Goal: Task Accomplishment & Management: Complete application form

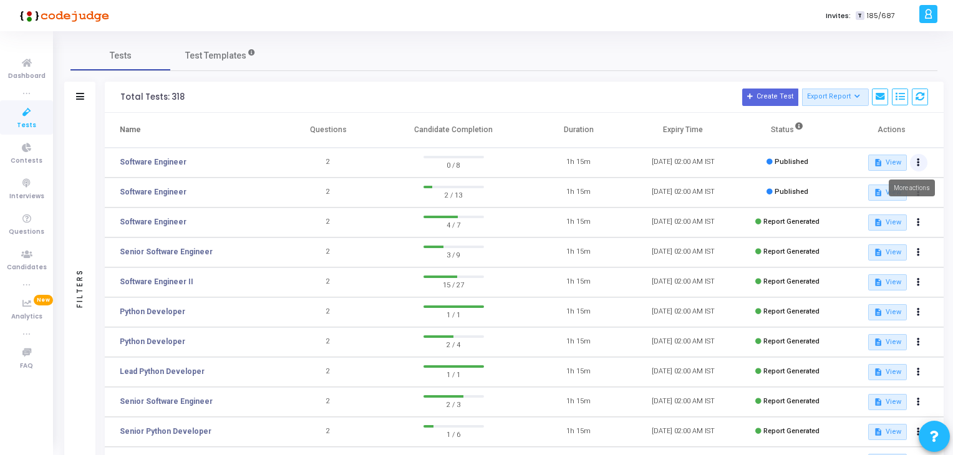
click at [915, 158] on button at bounding box center [918, 162] width 17 height 17
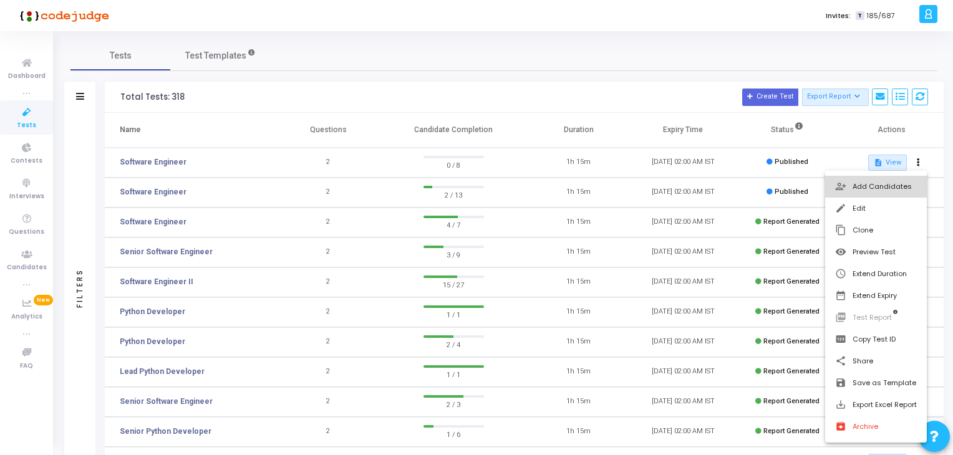
click at [881, 183] on button "person_add_alt Add Candidates" at bounding box center [876, 187] width 102 height 22
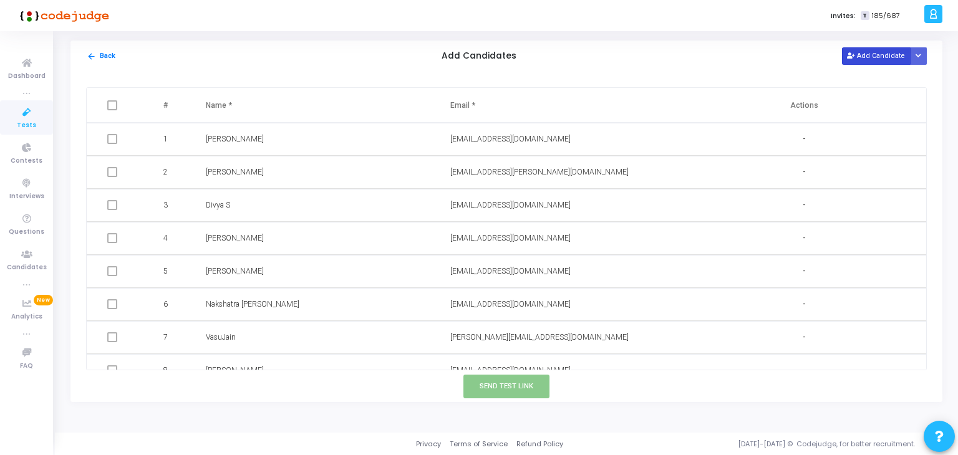
click at [863, 53] on button "Add Candidate" at bounding box center [876, 55] width 69 height 17
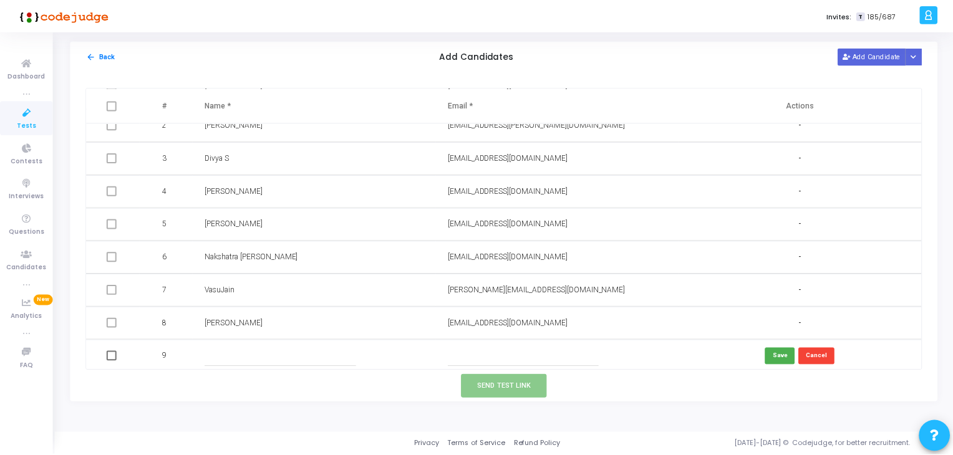
scroll to position [50, 0]
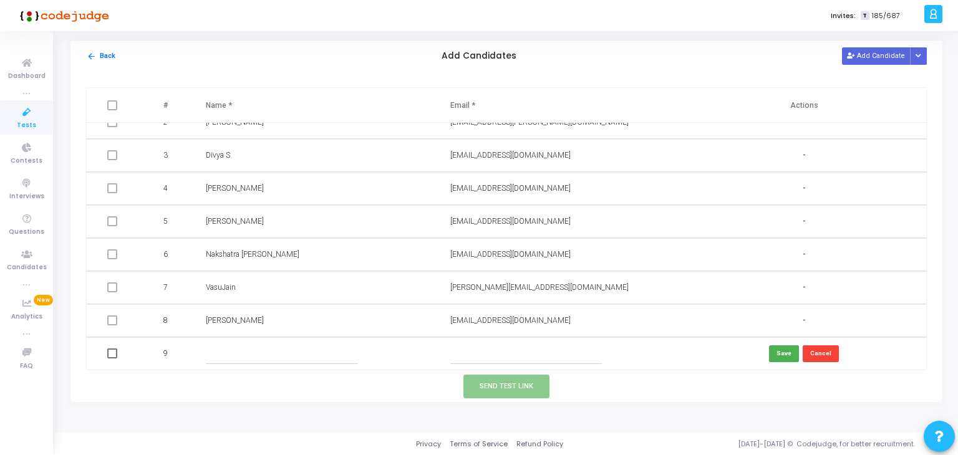
click at [259, 351] on input "text" at bounding box center [282, 354] width 152 height 21
click at [486, 352] on input "text" at bounding box center [526, 354] width 152 height 21
paste input "[EMAIL_ADDRESS][DOMAIN_NAME]"
type input "[EMAIL_ADDRESS][DOMAIN_NAME]"
click at [327, 352] on input "text" at bounding box center [282, 354] width 152 height 21
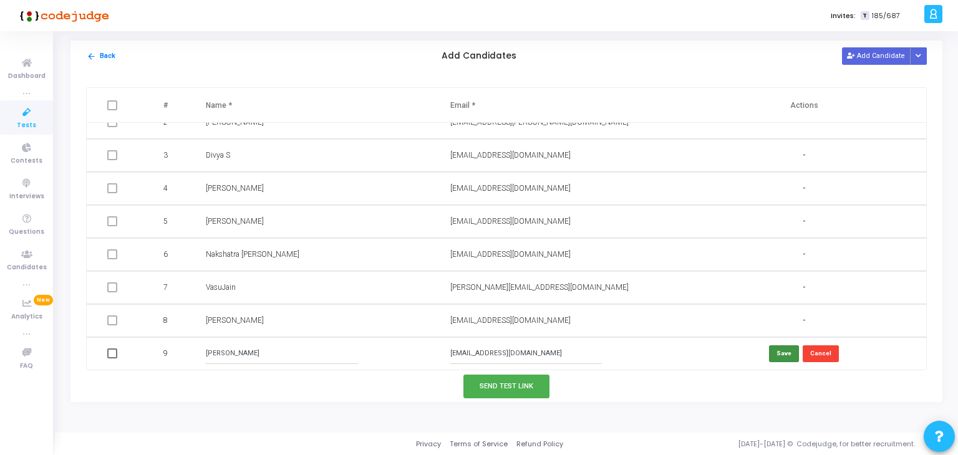
type input "[PERSON_NAME]"
drag, startPoint x: 792, startPoint y: 354, endPoint x: 721, endPoint y: 377, distance: 74.5
click at [791, 355] on button "Save" at bounding box center [784, 353] width 30 height 17
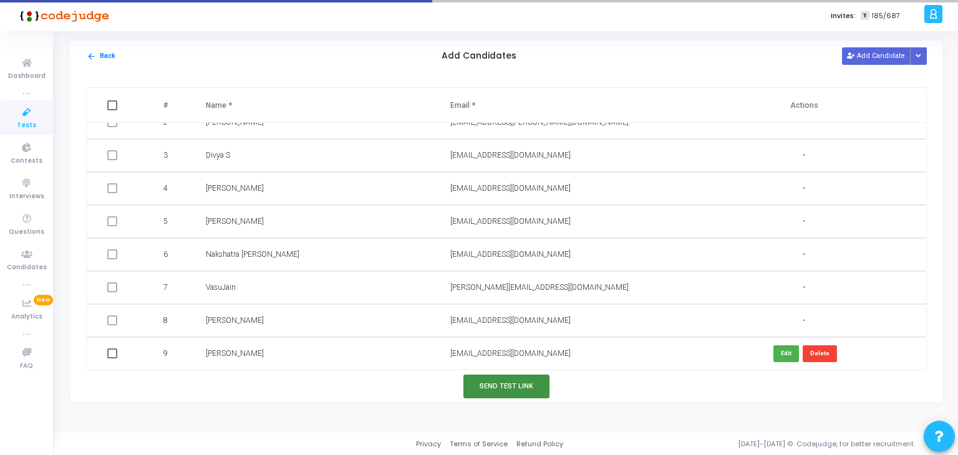
click at [526, 387] on button "Send Test Link" at bounding box center [506, 386] width 86 height 23
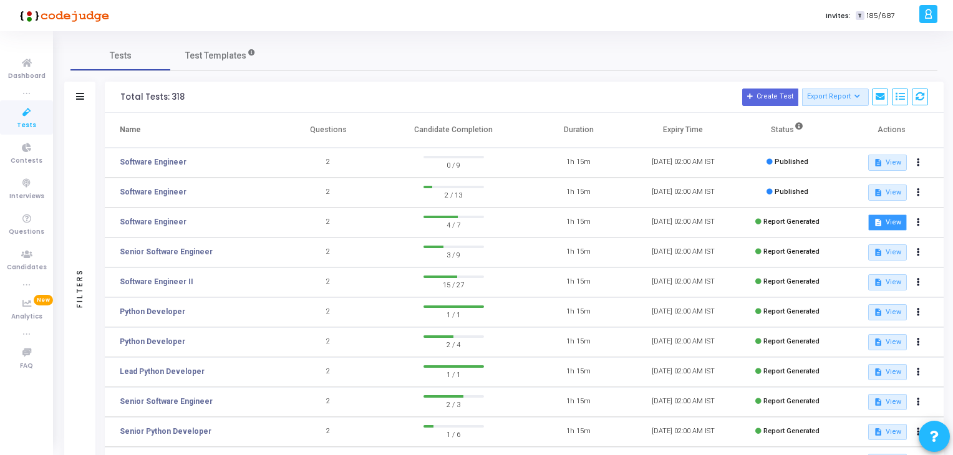
scroll to position [0, 0]
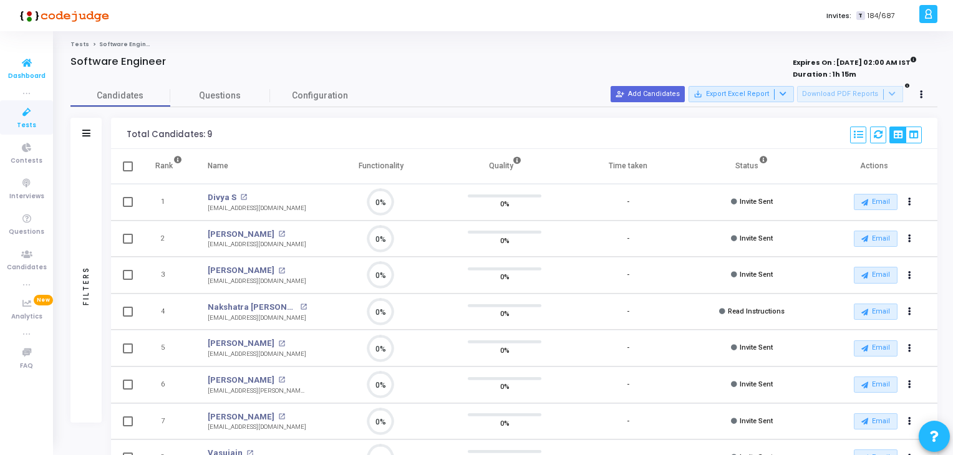
click at [24, 68] on icon at bounding box center [27, 63] width 26 height 16
